Goal: Task Accomplishment & Management: Use online tool/utility

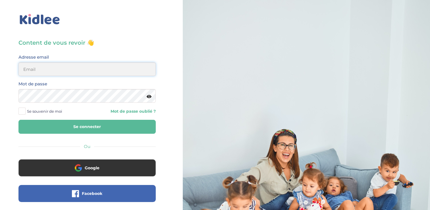
type input "zayafunereil@gmail.com"
click at [0, 96] on html "× Mot de passe oublié ? Veuillez renseigner votre adresse email pour réinitiali…" at bounding box center [215, 136] width 430 height 272
click at [18, 120] on button "Se connecter" at bounding box center [86, 127] width 137 height 14
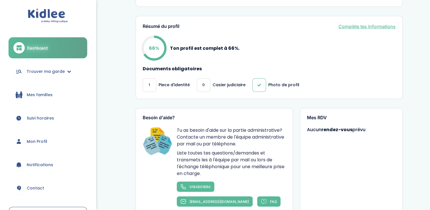
scroll to position [134, 0]
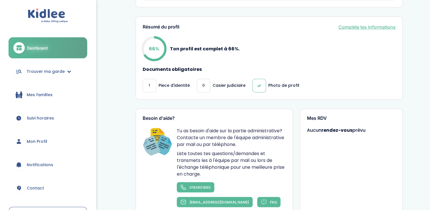
click at [44, 73] on span "Trouver ma garde" at bounding box center [46, 71] width 38 height 6
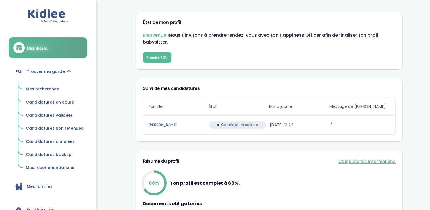
click at [43, 85] on link "Mes recherches" at bounding box center [54, 89] width 65 height 11
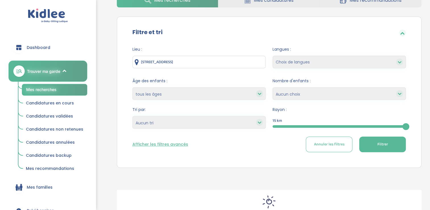
scroll to position [37, 0]
click at [245, 61] on input "15 Rue des Petits Prés, 91470 Limours, France" at bounding box center [198, 62] width 133 height 13
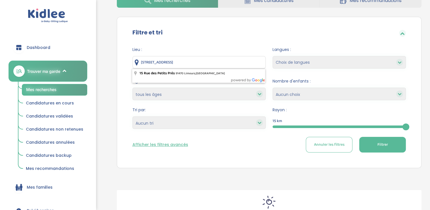
drag, startPoint x: 245, startPoint y: 61, endPoint x: 85, endPoint y: 74, distance: 160.5
click at [85, 74] on div "trouver ma garde Dashboard Mon profil Mes famille Mes documents Dashboard Trouv…" at bounding box center [215, 116] width 430 height 307
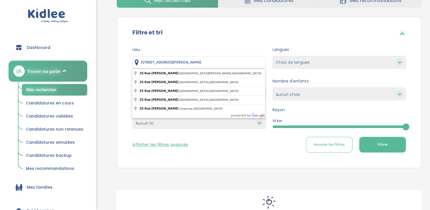
type input "25 Rue Joséphine Baker, La Norville, France"
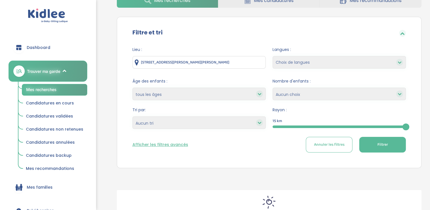
click at [227, 122] on select "Heures par semaine (croissant) Heures par semaine (décroissant) Date de démarra…" at bounding box center [198, 122] width 133 height 13
select select "updated_at_desc"
click at [132, 116] on select "Heures par semaine (croissant) Heures par semaine (décroissant) Date de démarra…" at bounding box center [198, 122] width 133 height 13
click at [372, 142] on button "Filtrer" at bounding box center [382, 145] width 47 height 16
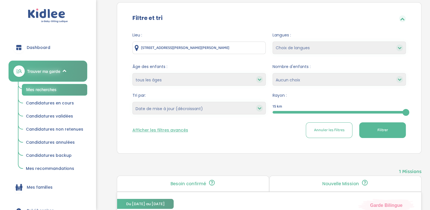
scroll to position [51, 0]
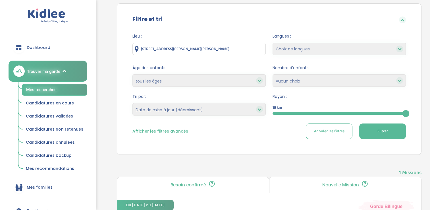
drag, startPoint x: 233, startPoint y: 46, endPoint x: 79, endPoint y: 42, distance: 154.1
click at [79, 42] on div "trouver ma garde Dashboard Mon profil Mes famille Mes documents Dashboard Trouv…" at bounding box center [215, 161] width 430 height 424
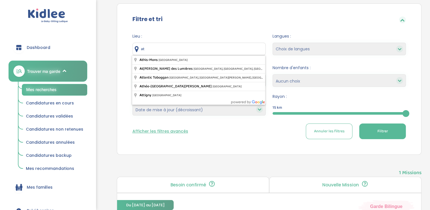
type input "Athis-Mons, France"
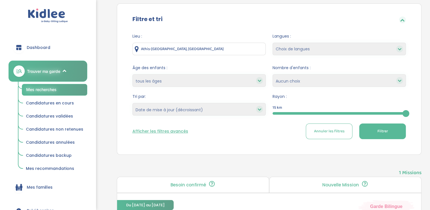
click at [373, 133] on button "Filtrer" at bounding box center [382, 131] width 47 height 16
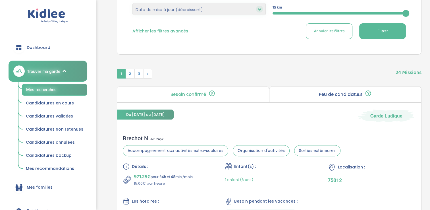
scroll to position [204, 0]
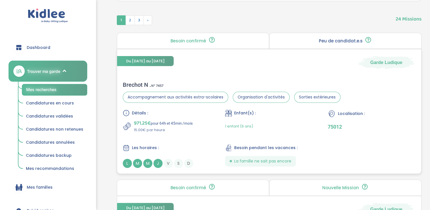
click at [156, 161] on span "J" at bounding box center [157, 163] width 9 height 9
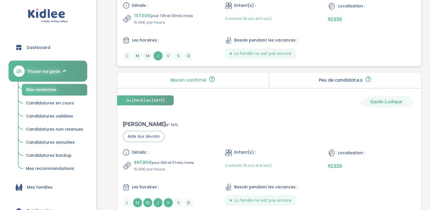
scroll to position [482, 0]
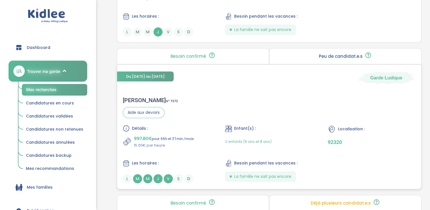
click at [155, 174] on span "J" at bounding box center [157, 178] width 9 height 9
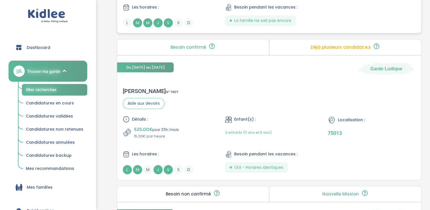
scroll to position [639, 0]
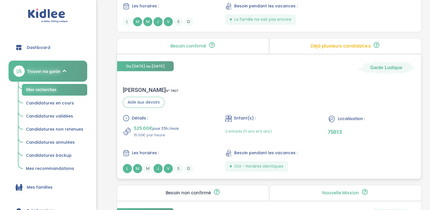
click at [158, 164] on span "J" at bounding box center [157, 168] width 9 height 9
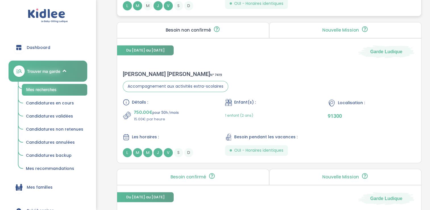
scroll to position [809, 0]
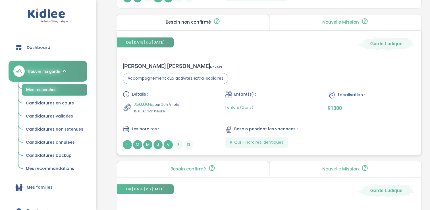
click at [146, 144] on span "M" at bounding box center [147, 144] width 9 height 9
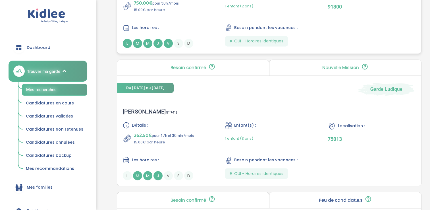
scroll to position [929, 0]
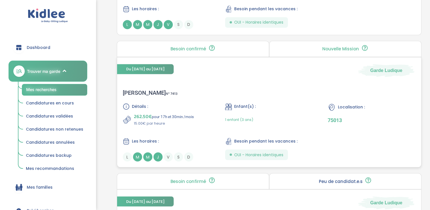
click at [159, 153] on span "J" at bounding box center [157, 156] width 9 height 9
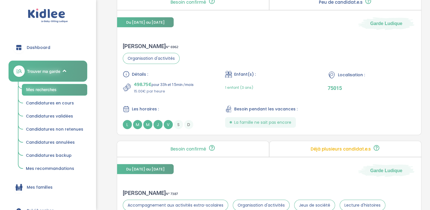
scroll to position [1387, 0]
click at [165, 121] on span "V" at bounding box center [168, 124] width 9 height 9
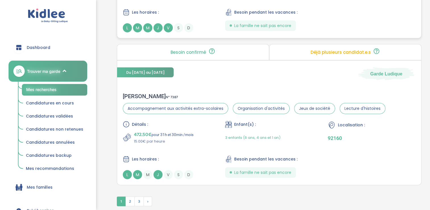
scroll to position [1522, 0]
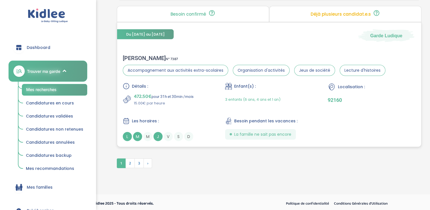
click at [152, 132] on div "L M M J V S D" at bounding box center [167, 136] width 88 height 9
click at [130, 160] on span "2" at bounding box center [129, 163] width 9 height 10
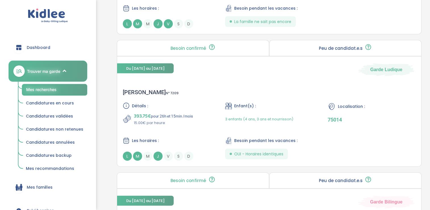
scroll to position [1180, 0]
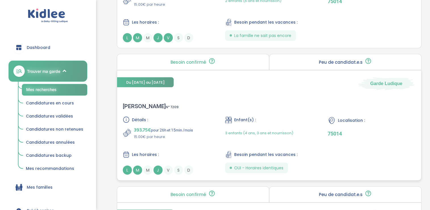
click at [155, 170] on span "J" at bounding box center [157, 169] width 9 height 9
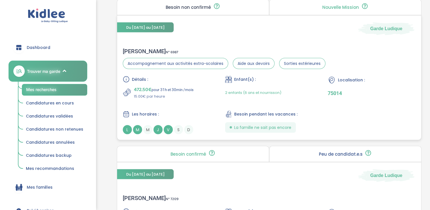
scroll to position [1088, 0]
click at [157, 123] on div "Les horaires : L M M J V S D" at bounding box center [167, 123] width 88 height 24
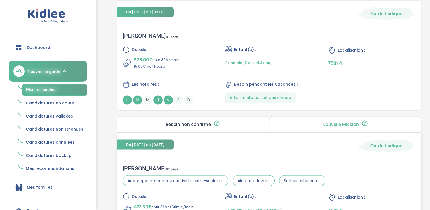
scroll to position [971, 0]
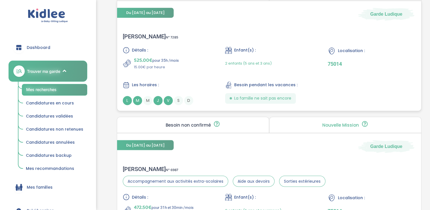
click at [137, 97] on span "M" at bounding box center [137, 100] width 9 height 9
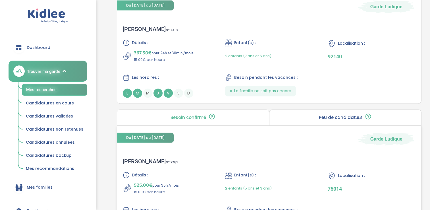
scroll to position [845, 0]
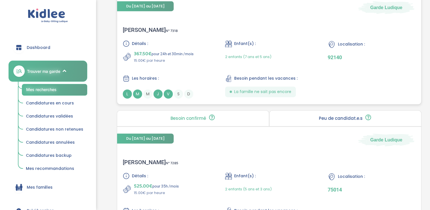
click at [138, 89] on span "M" at bounding box center [137, 93] width 9 height 9
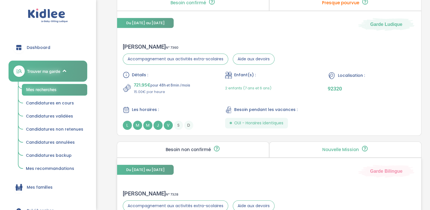
scroll to position [535, 0]
click at [139, 125] on span "M" at bounding box center [137, 125] width 9 height 9
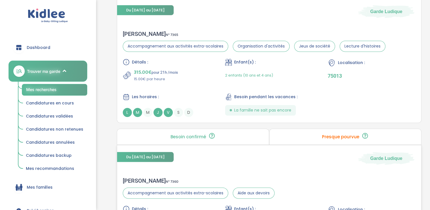
scroll to position [398, 0]
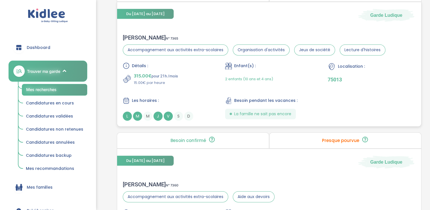
click at [134, 111] on div "M" at bounding box center [137, 115] width 9 height 9
click at [138, 117] on span "M" at bounding box center [137, 115] width 9 height 9
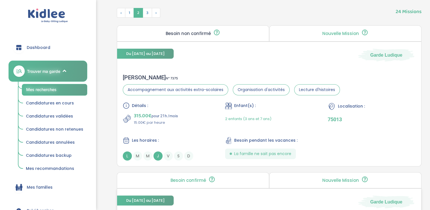
scroll to position [211, 0]
click at [162, 156] on div "J" at bounding box center [157, 155] width 9 height 9
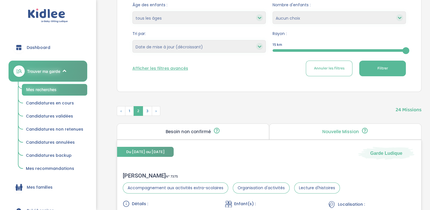
scroll to position [114, 0]
click at [149, 112] on span "3" at bounding box center [147, 111] width 9 height 10
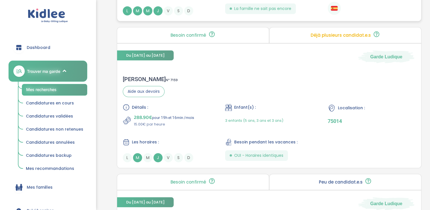
scroll to position [376, 0]
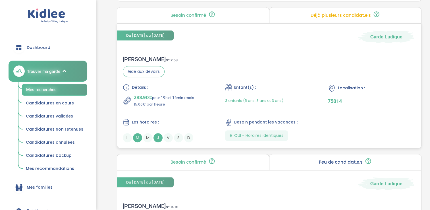
click at [160, 138] on span "J" at bounding box center [157, 137] width 9 height 9
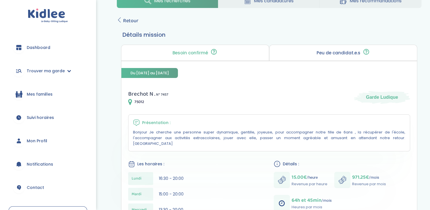
scroll to position [19, 0]
click at [120, 20] on icon at bounding box center [119, 19] width 5 height 5
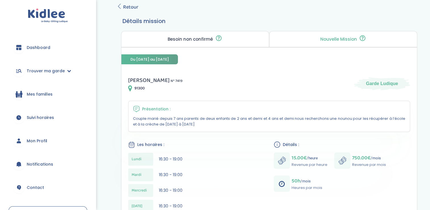
scroll to position [32, 0]
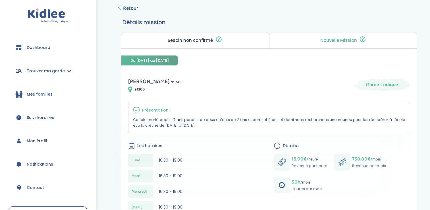
click at [126, 5] on span "Retour" at bounding box center [130, 8] width 15 height 8
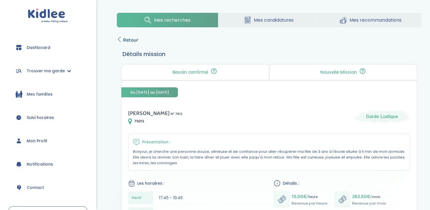
click at [128, 41] on span "Retour" at bounding box center [130, 40] width 15 height 8
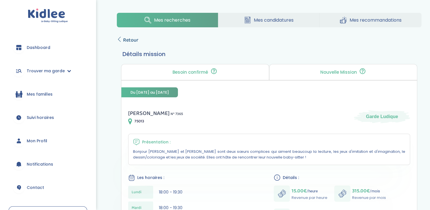
click at [132, 39] on span "Retour" at bounding box center [130, 40] width 15 height 8
